Goal: Go to known website: Access a specific website the user already knows

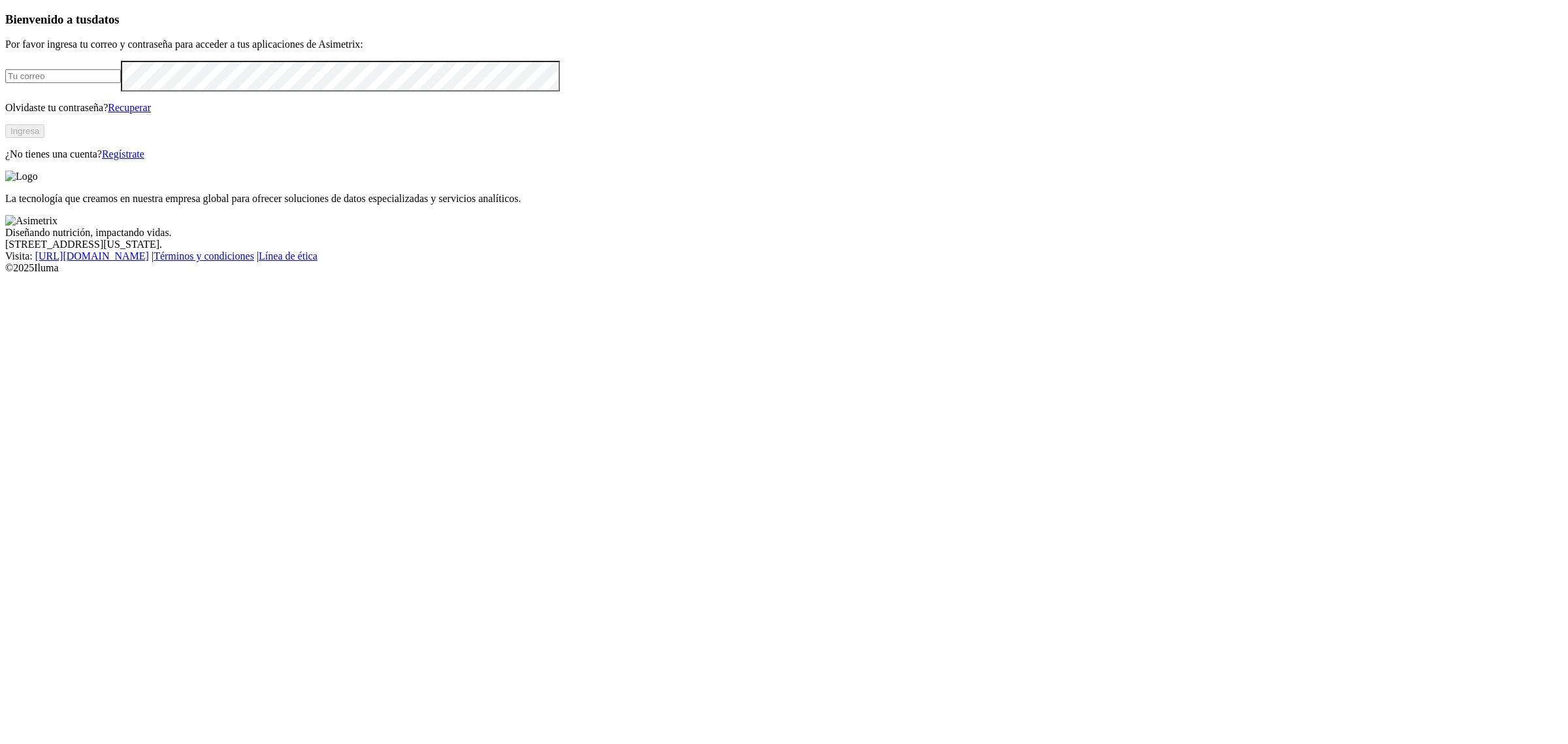
type input "[EMAIL_ADDRESS][PERSON_NAME][DOMAIN_NAME]"
click at [44, 138] on button "Ingresa" at bounding box center [25, 130] width 39 height 13
